Goal: Transaction & Acquisition: Purchase product/service

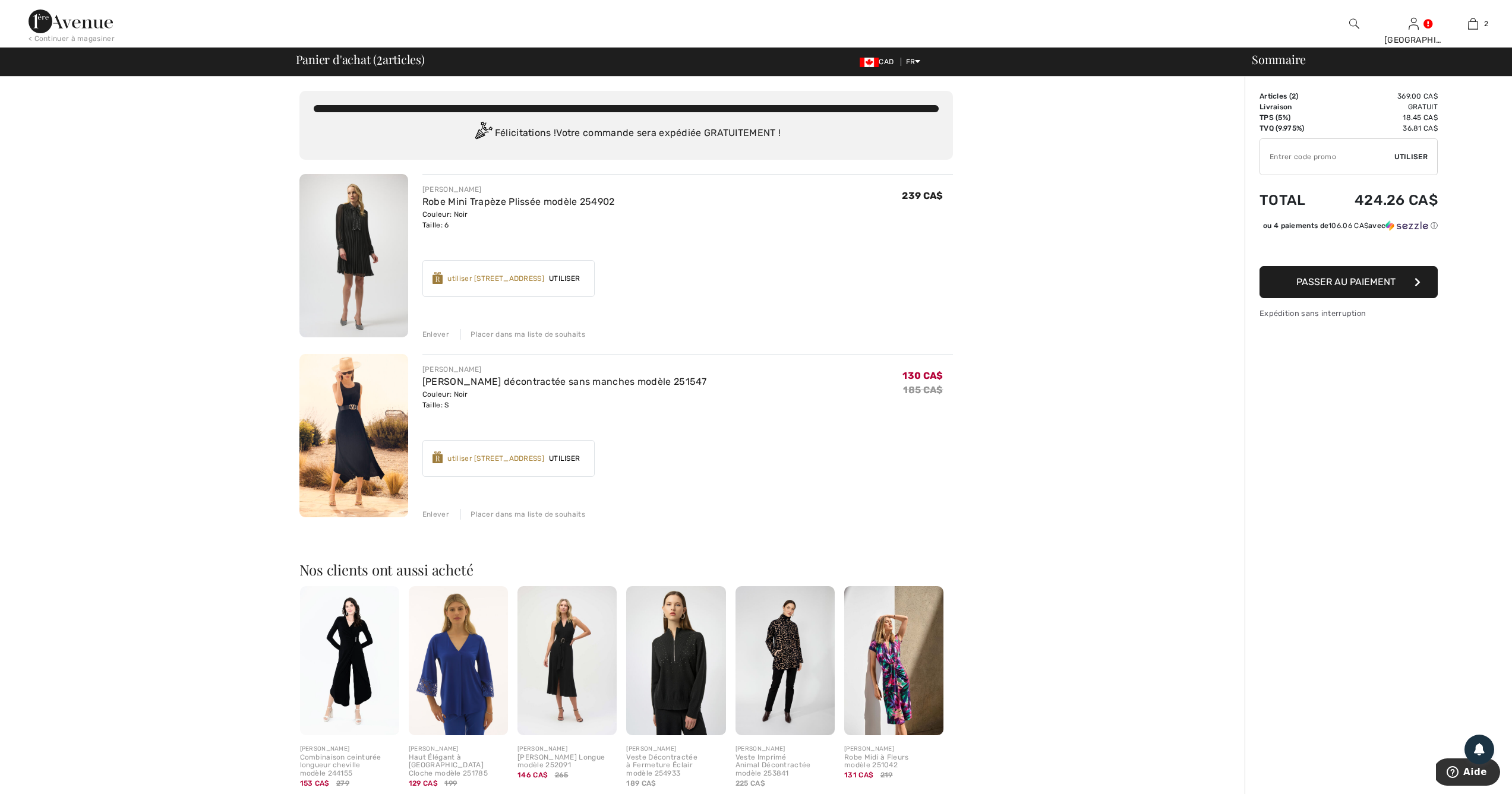
click at [438, 333] on div "Enlever" at bounding box center [436, 334] width 26 height 11
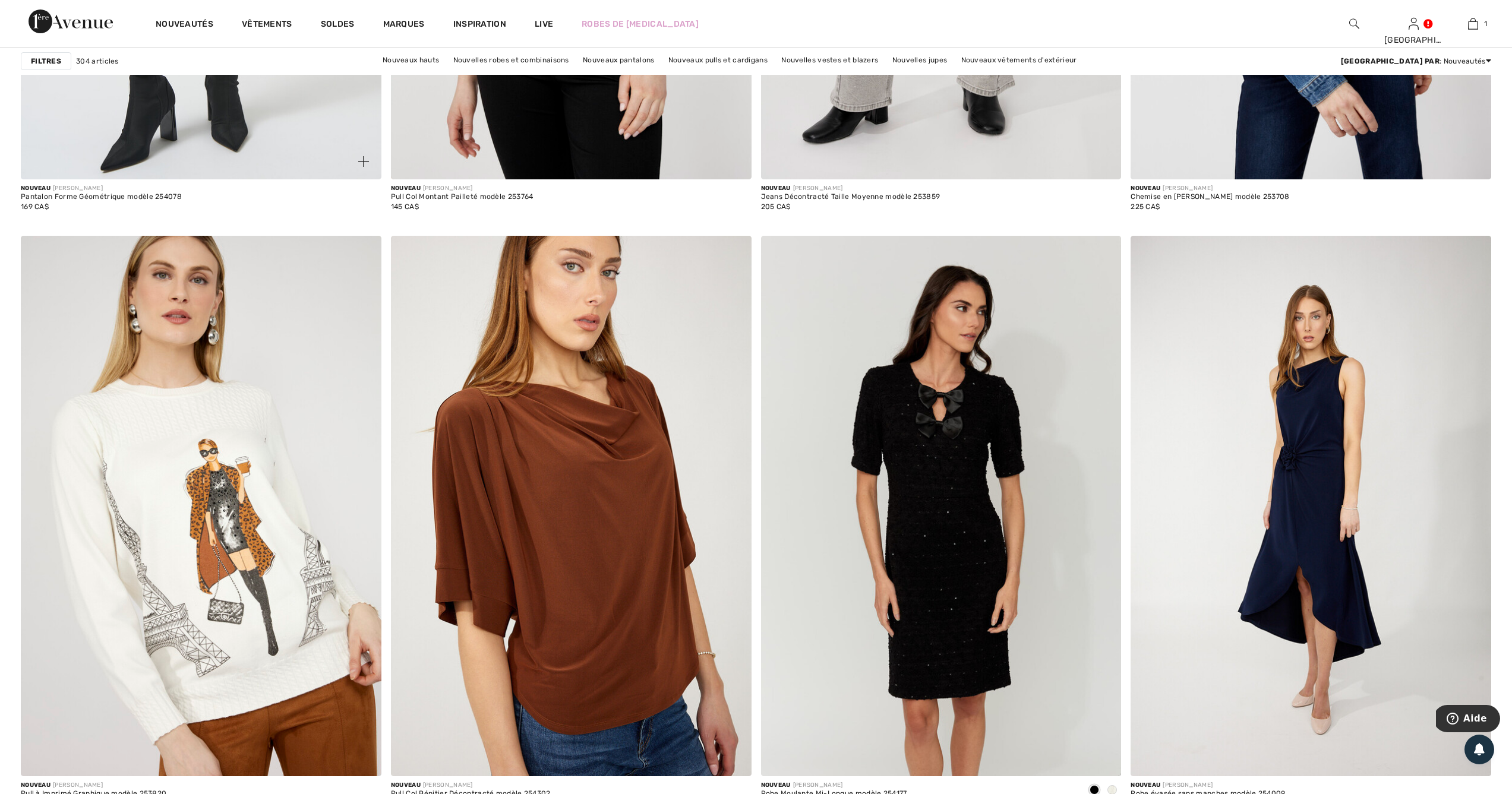
scroll to position [6433, 0]
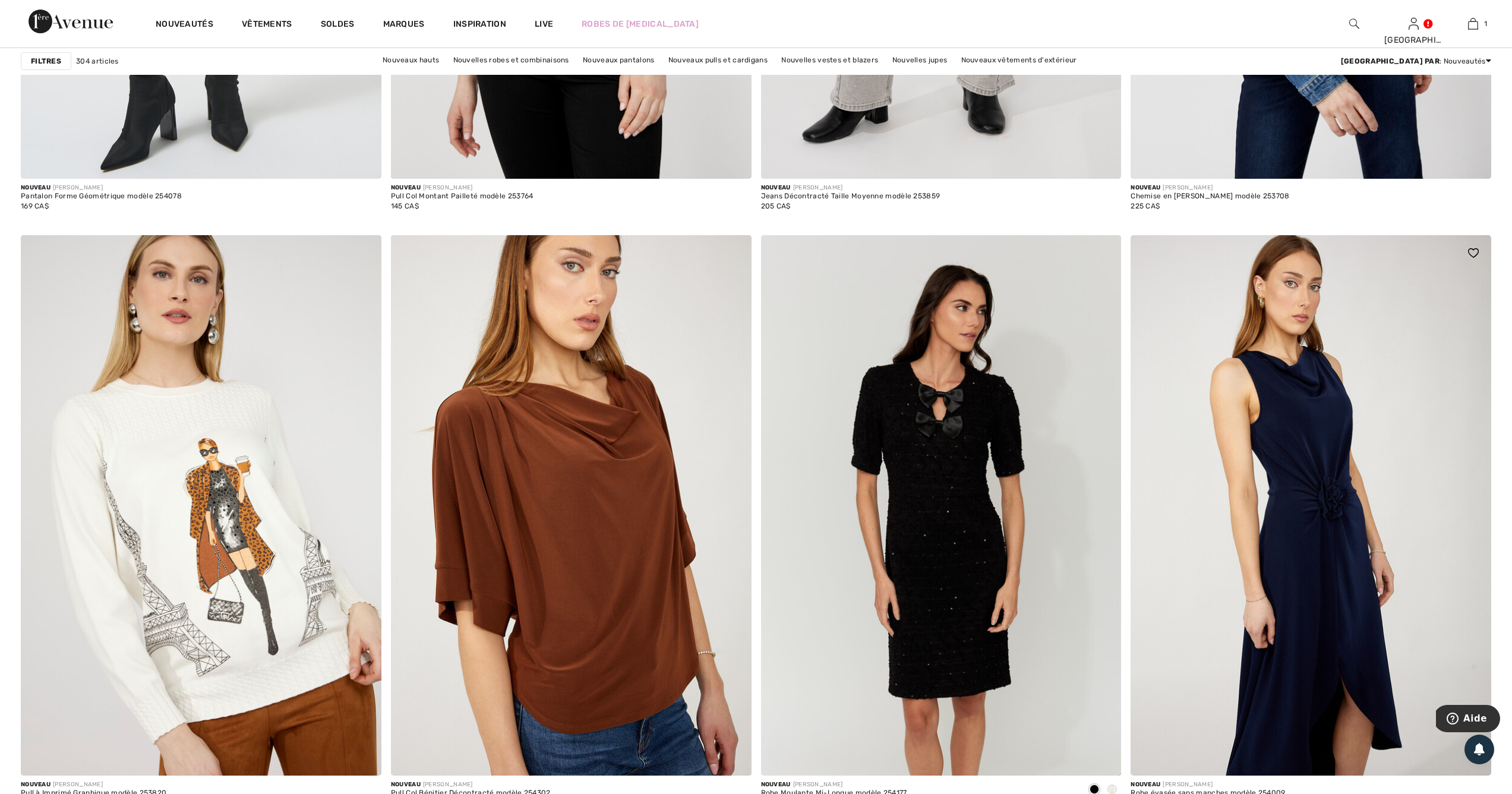
click at [1358, 449] on img at bounding box center [1311, 505] width 361 height 540
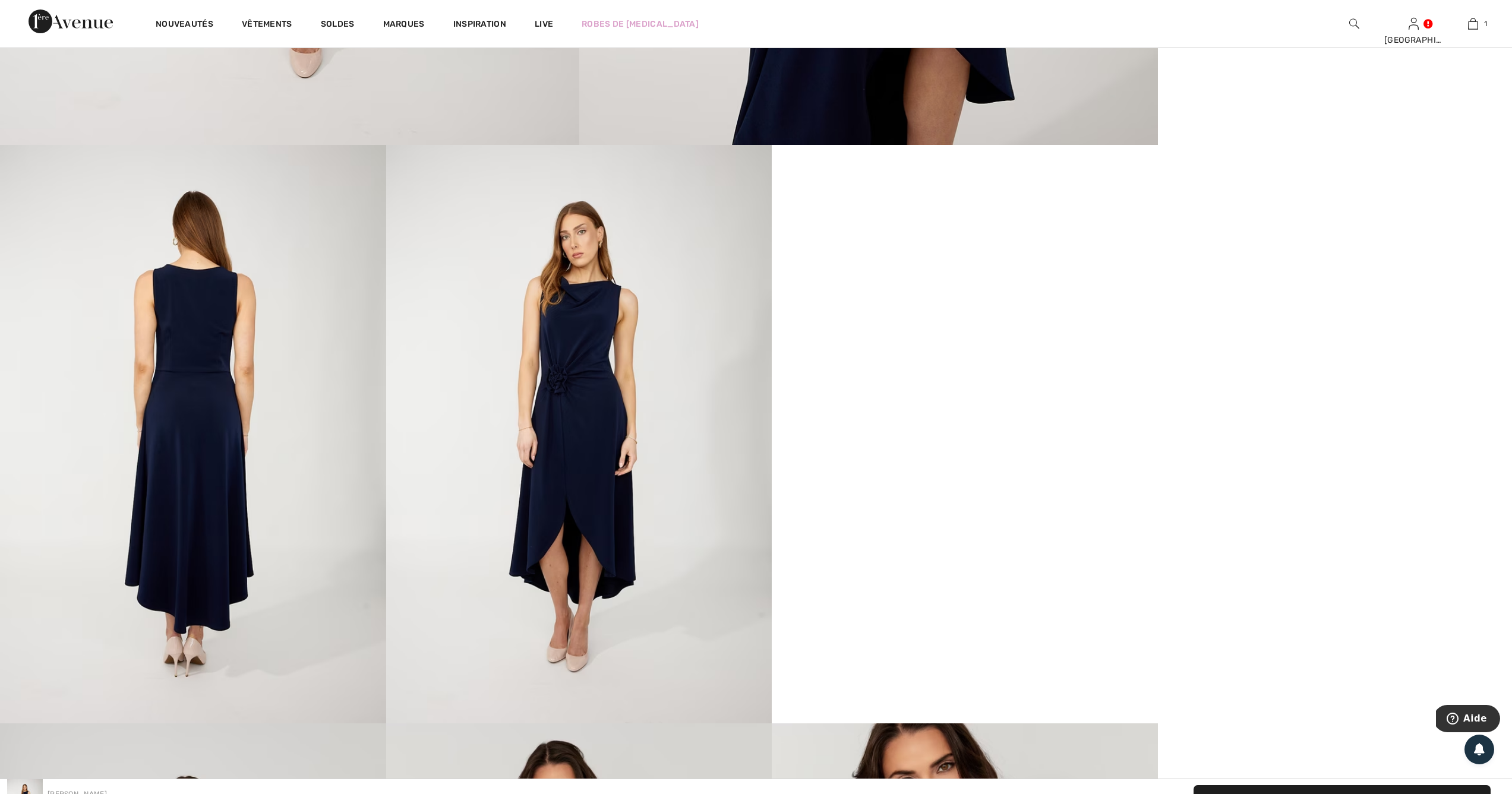
scroll to position [1050, 0]
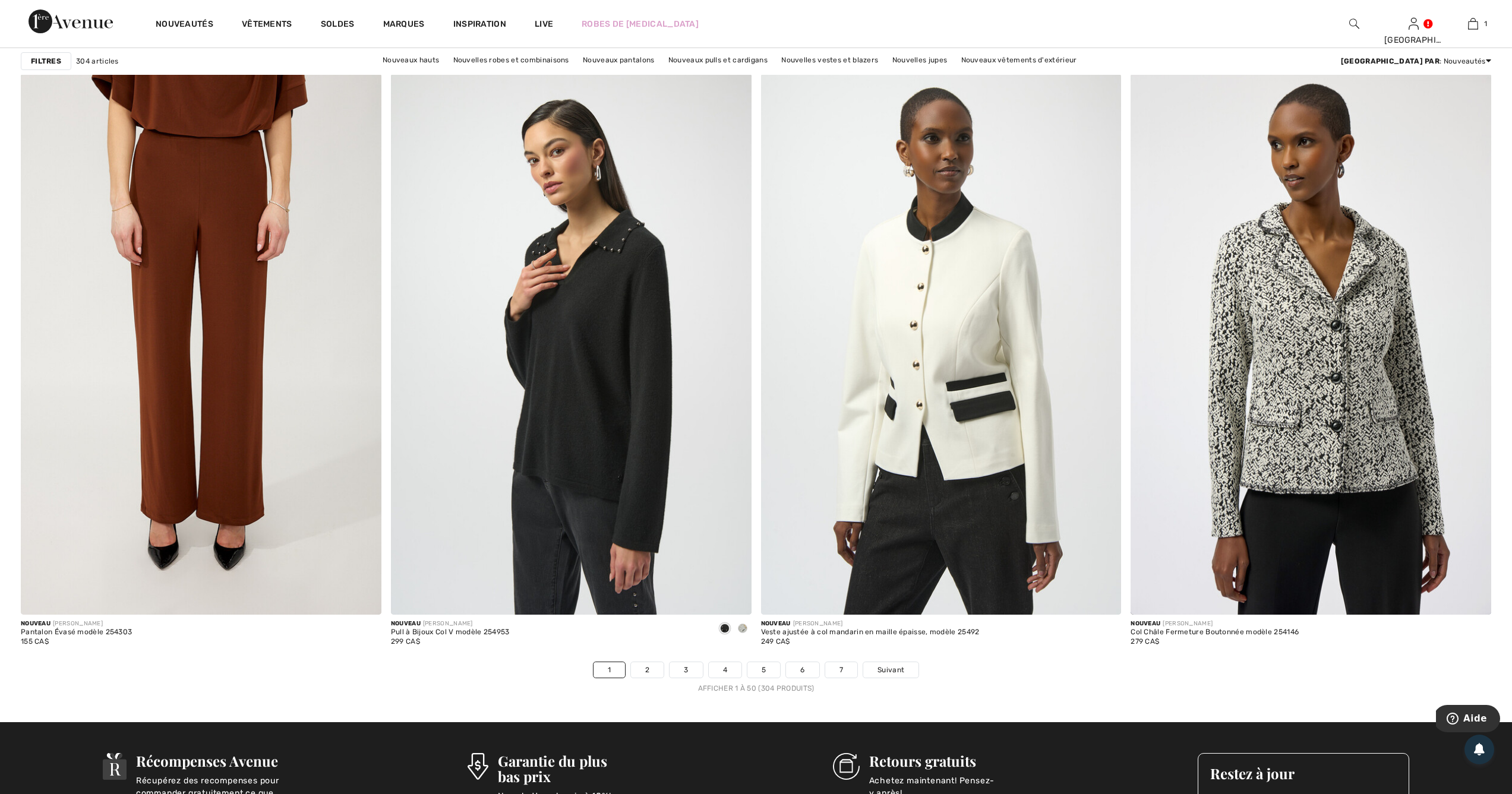
scroll to position [8991, 0]
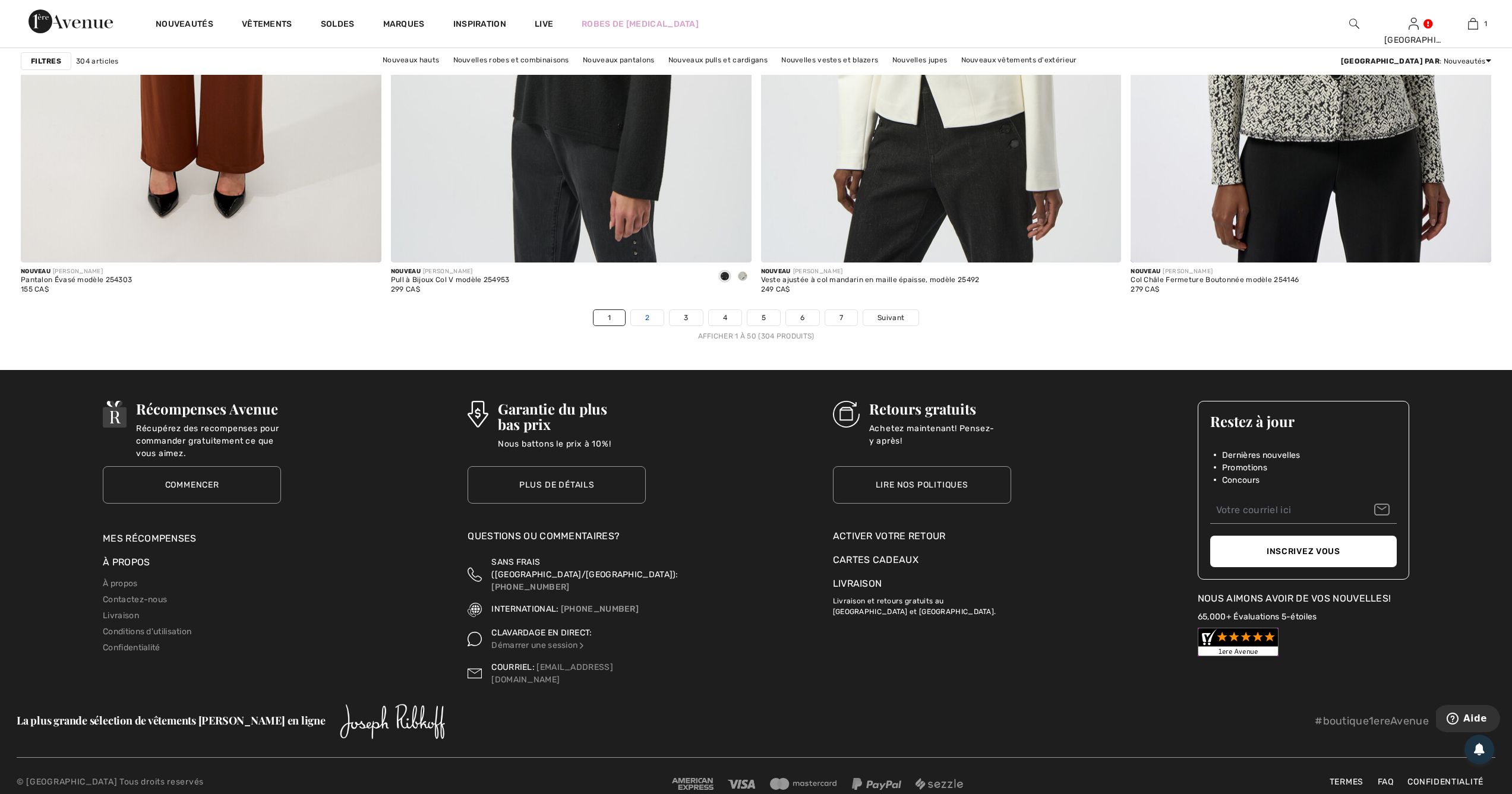
click at [645, 318] on link "2" at bounding box center [647, 317] width 33 height 15
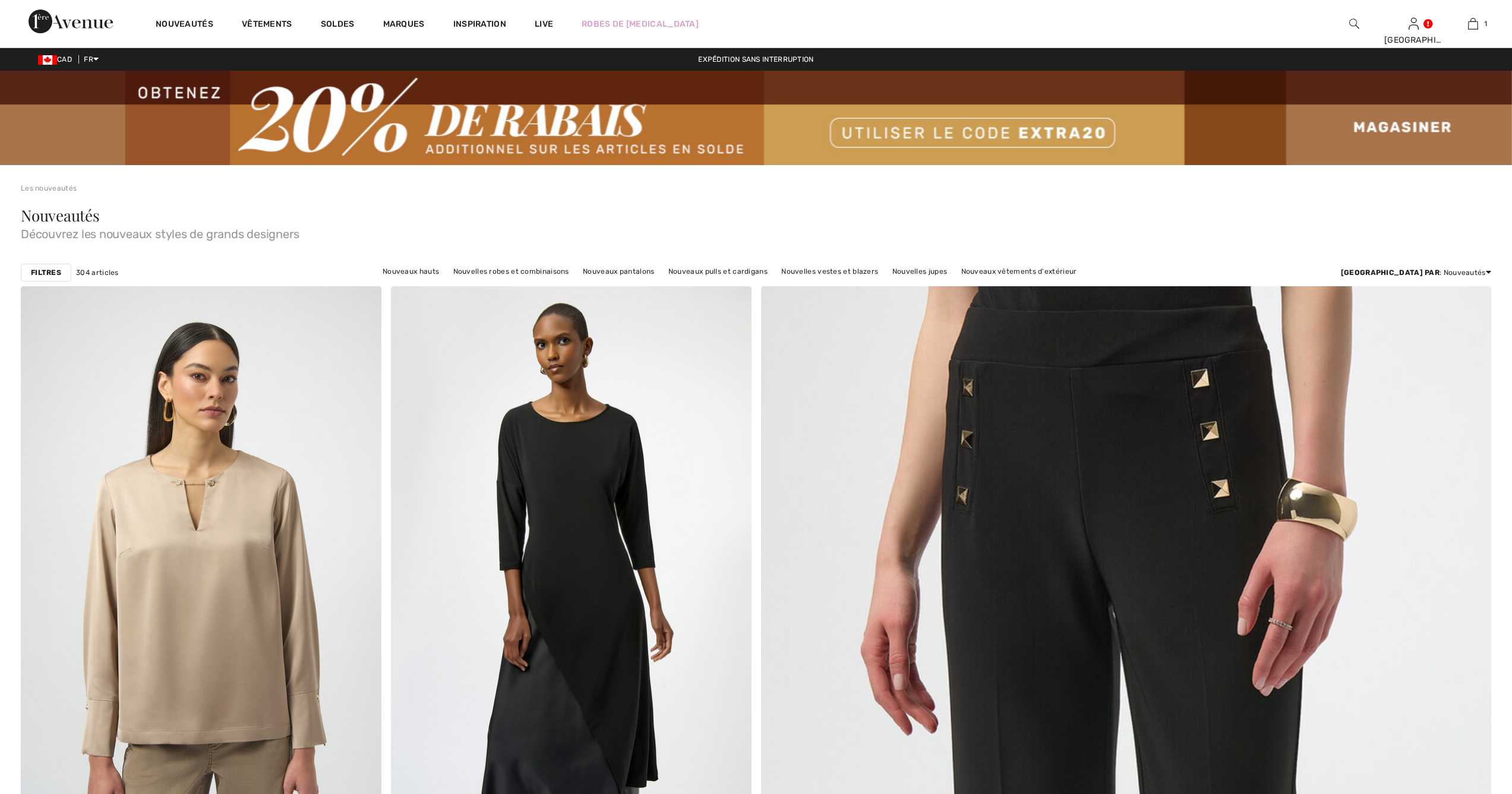
checkbox input "true"
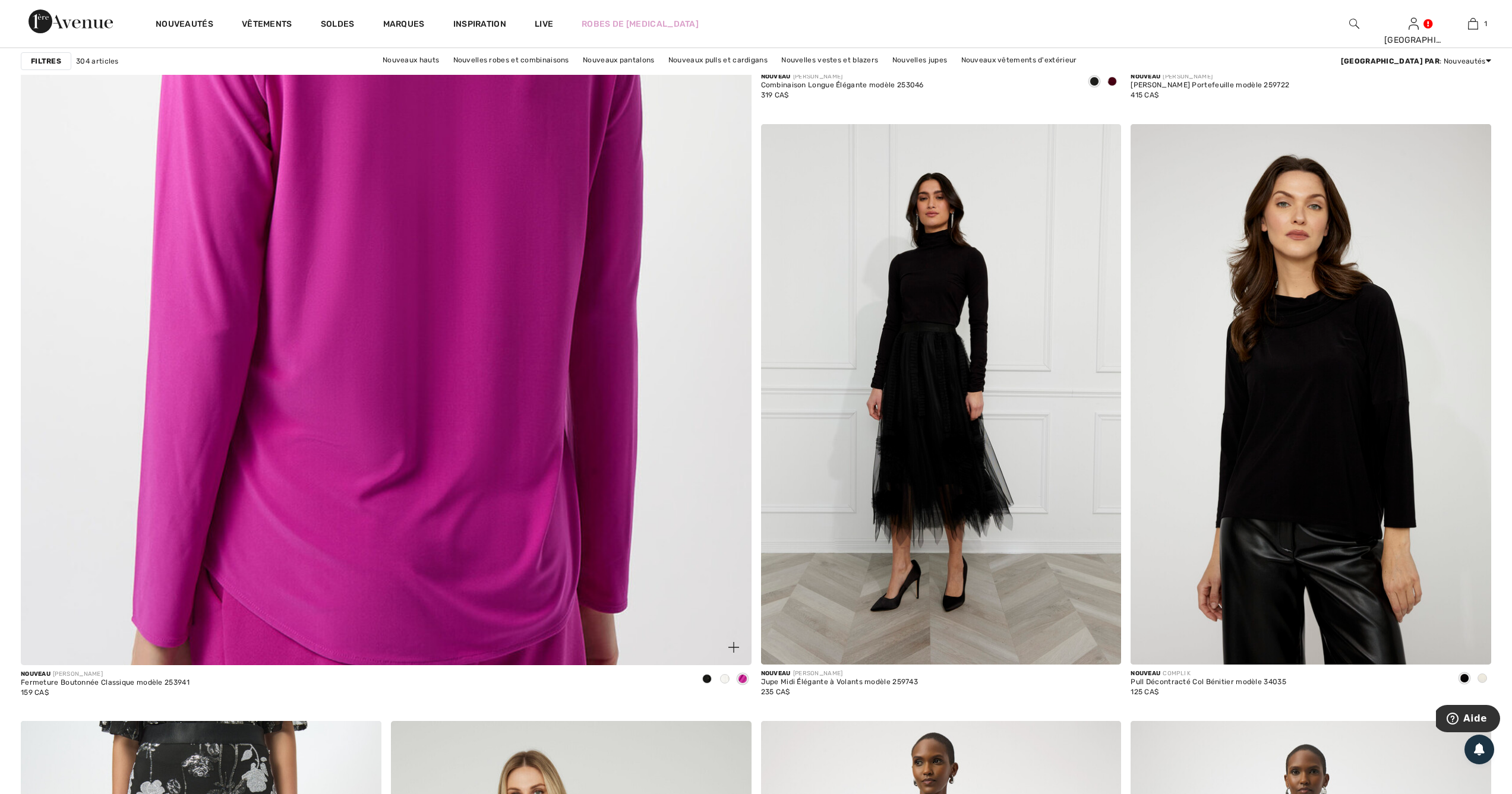
scroll to position [5165, 0]
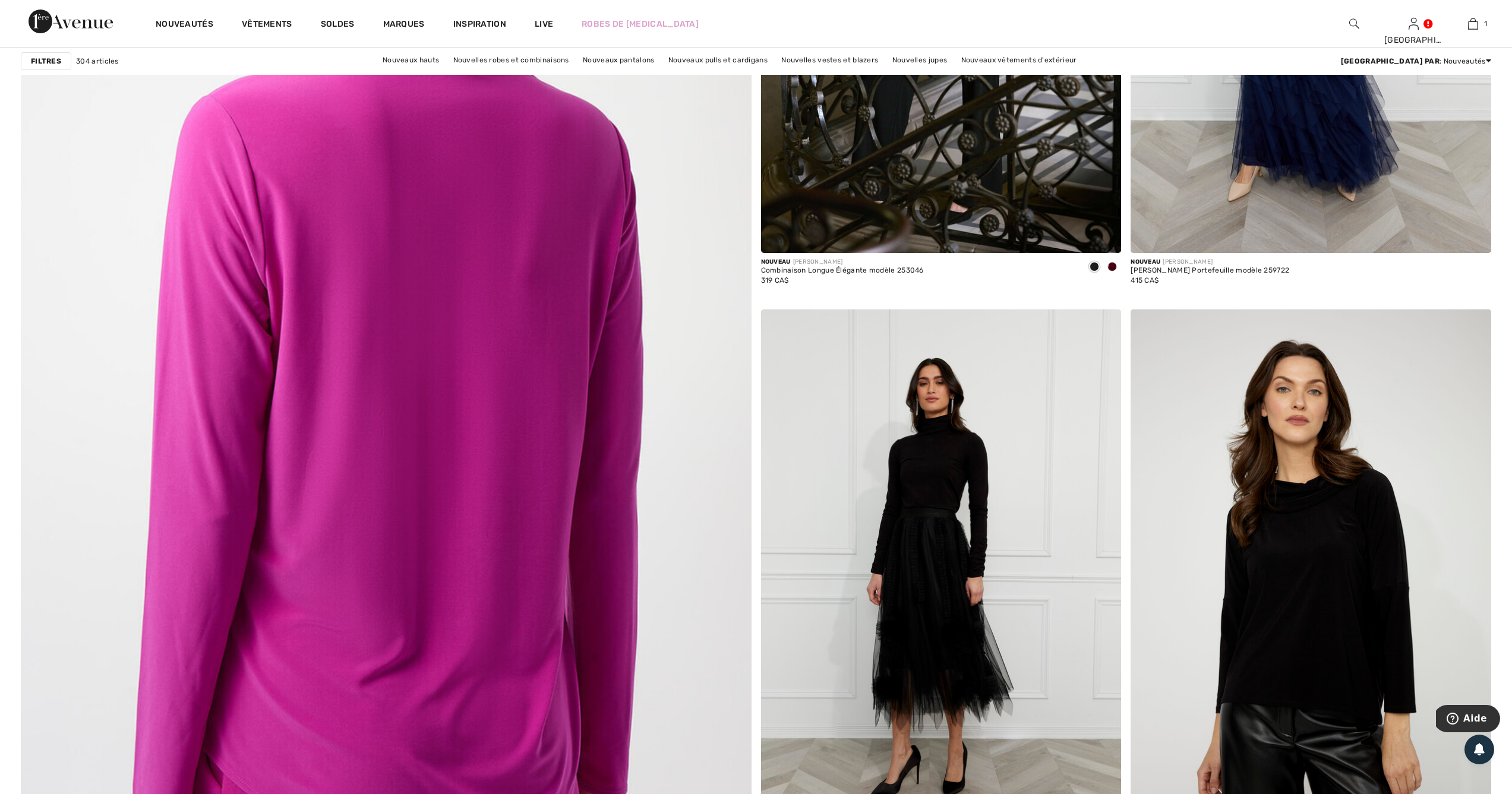
click at [541, 335] on img at bounding box center [386, 370] width 876 height 1315
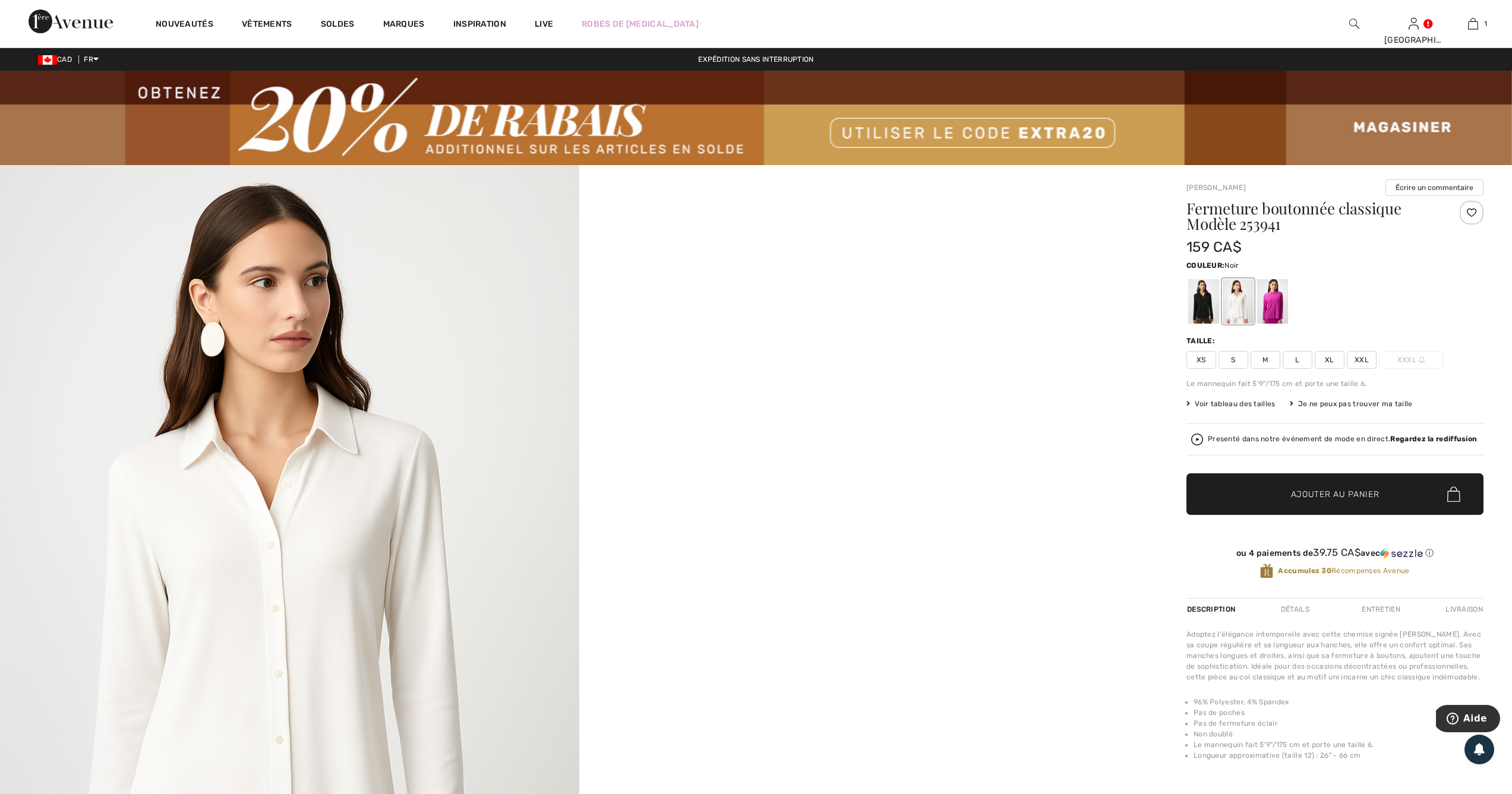
click at [1207, 292] on div at bounding box center [1204, 301] width 31 height 45
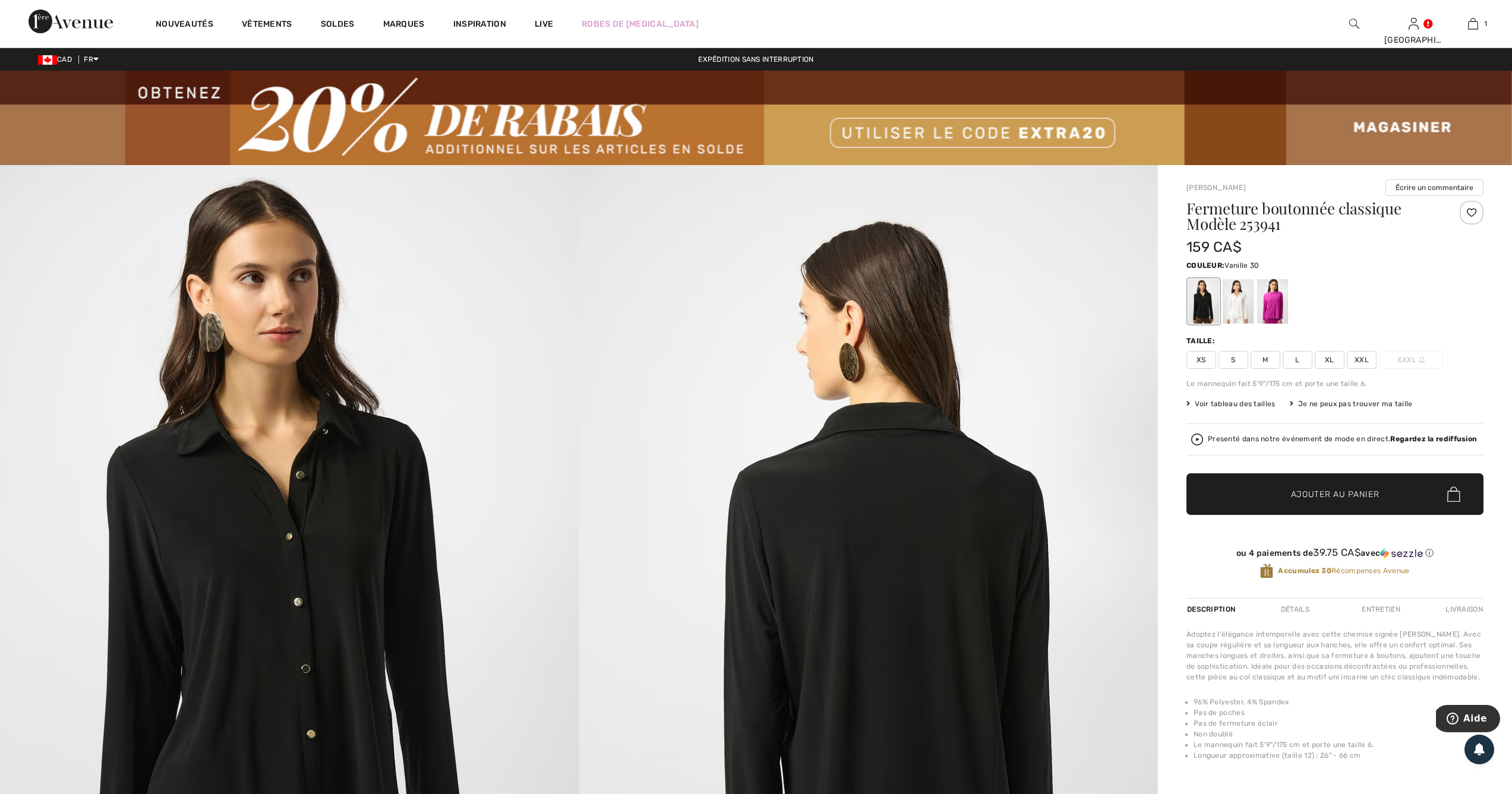
click at [1233, 300] on div at bounding box center [1238, 301] width 31 height 45
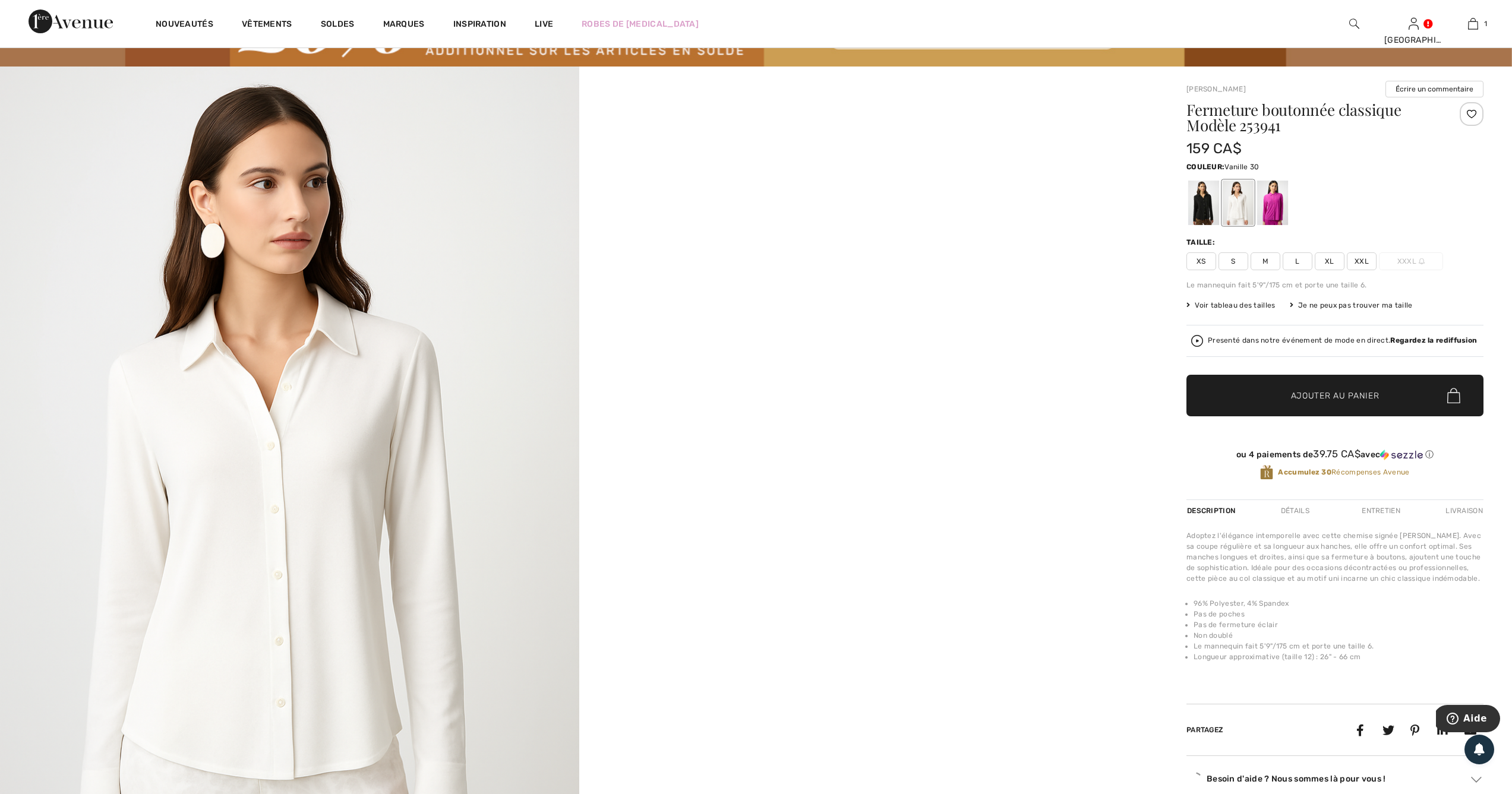
scroll to position [108, 0]
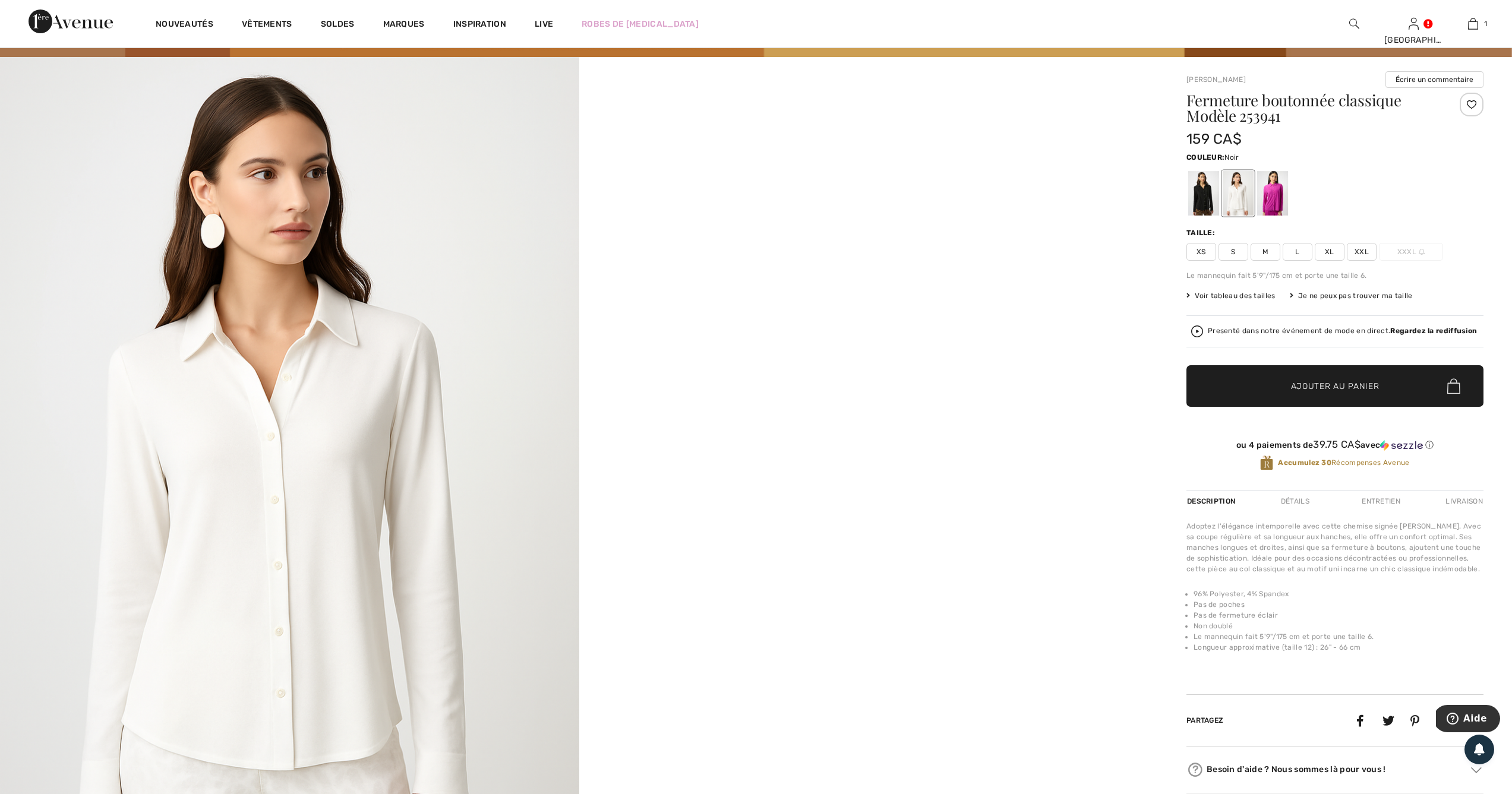
click at [1200, 191] on div at bounding box center [1204, 193] width 31 height 45
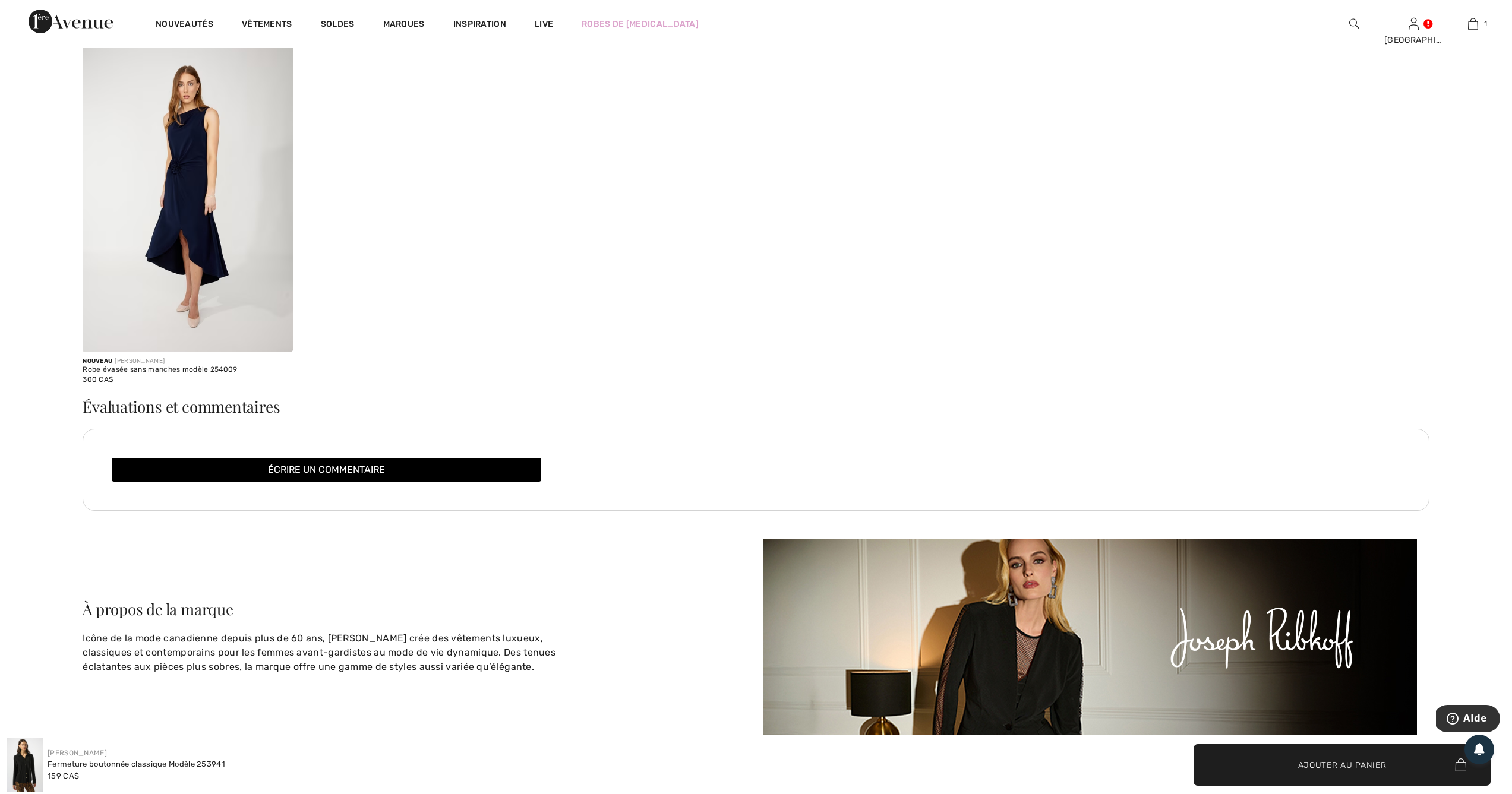
scroll to position [2375, 0]
